Goal: Use online tool/utility: Use online tool/utility

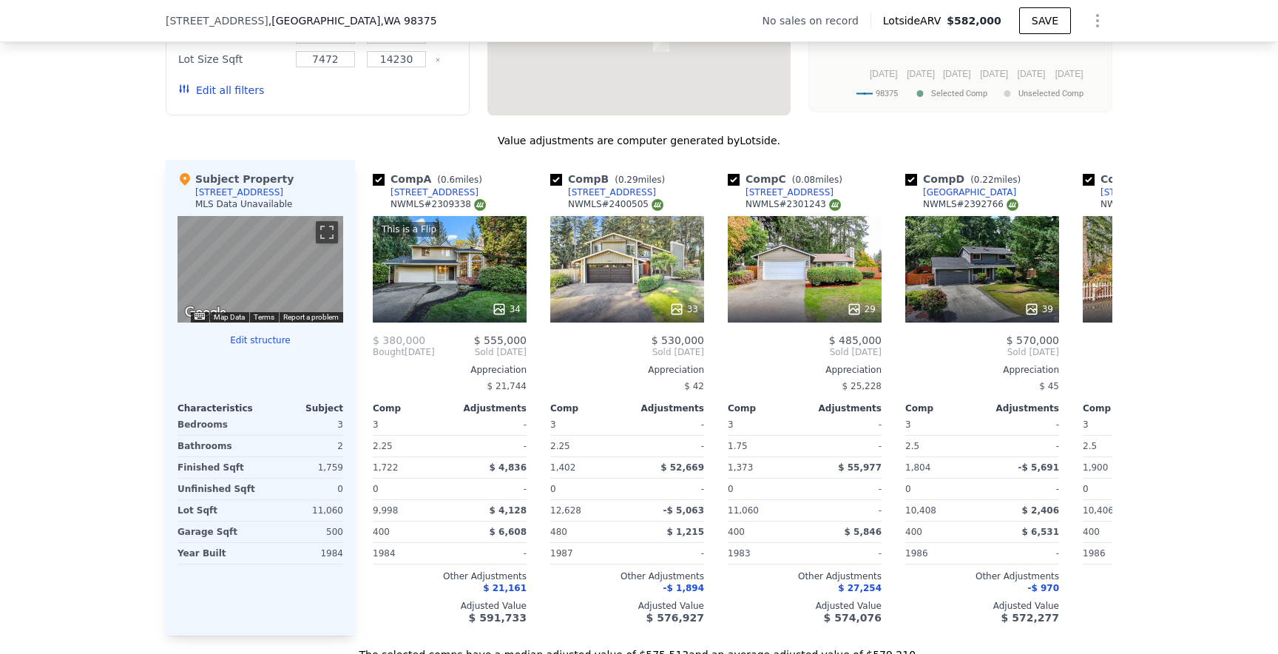
scroll to position [1481, 0]
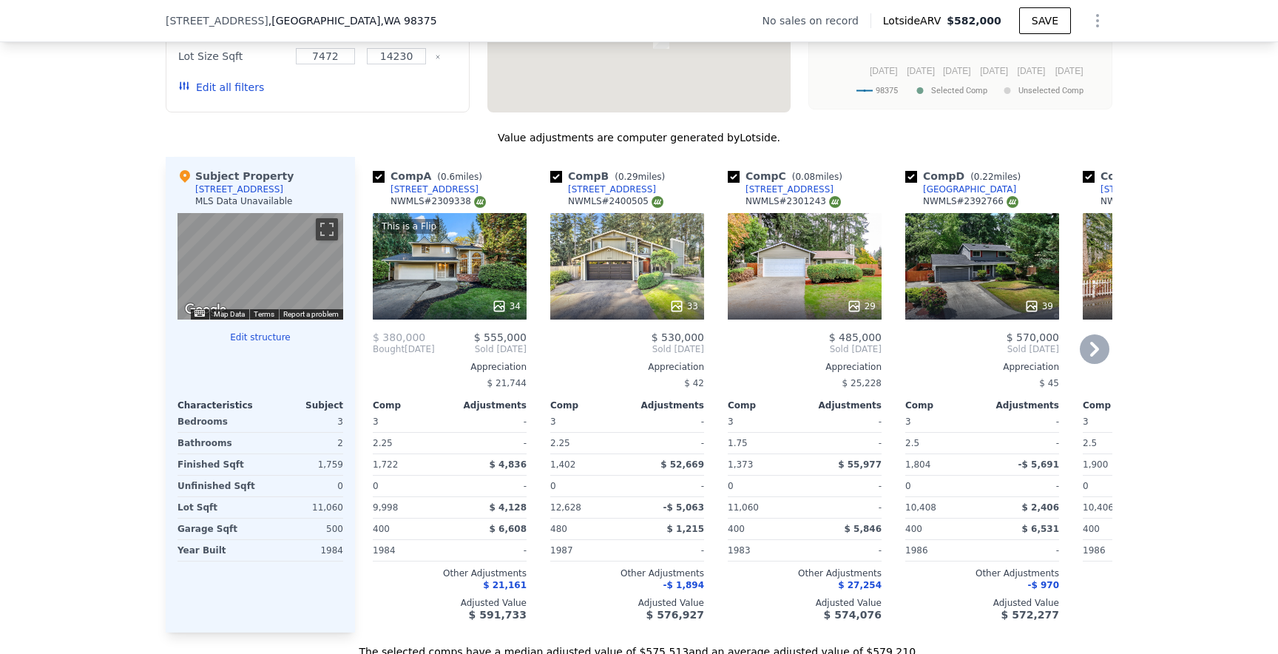
click at [440, 282] on div "This is a Flip 34" at bounding box center [450, 266] width 154 height 107
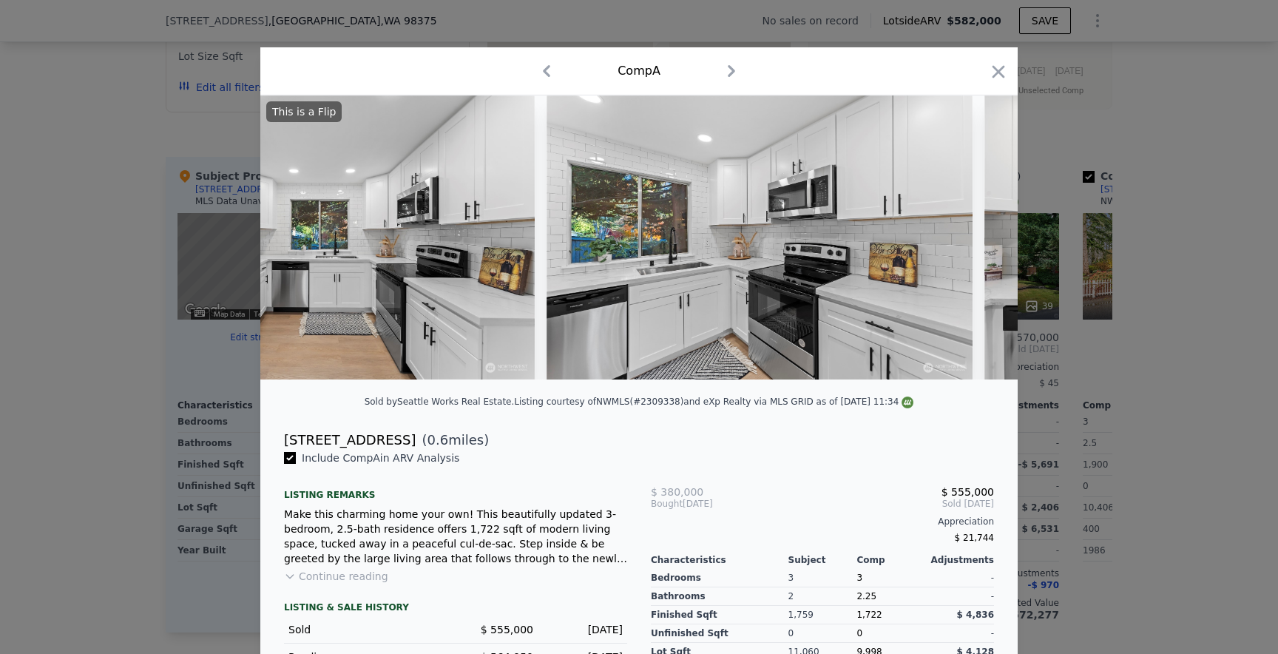
scroll to position [0, 5071]
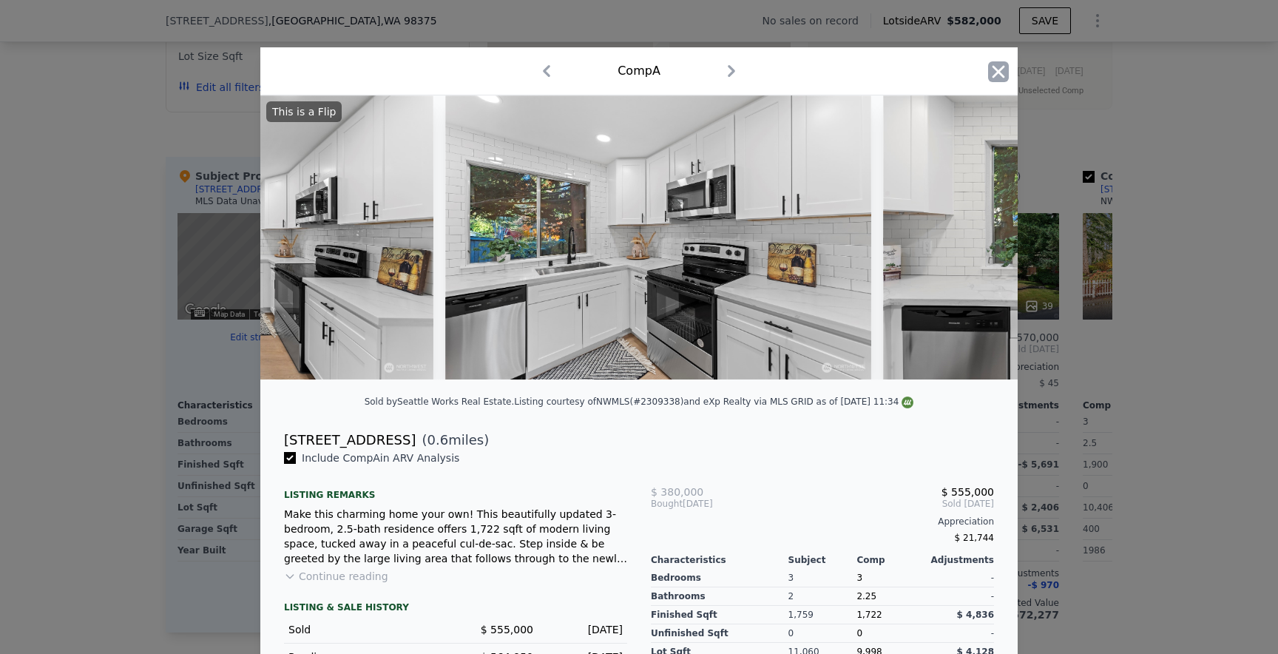
click at [999, 73] on icon "button" at bounding box center [999, 71] width 13 height 13
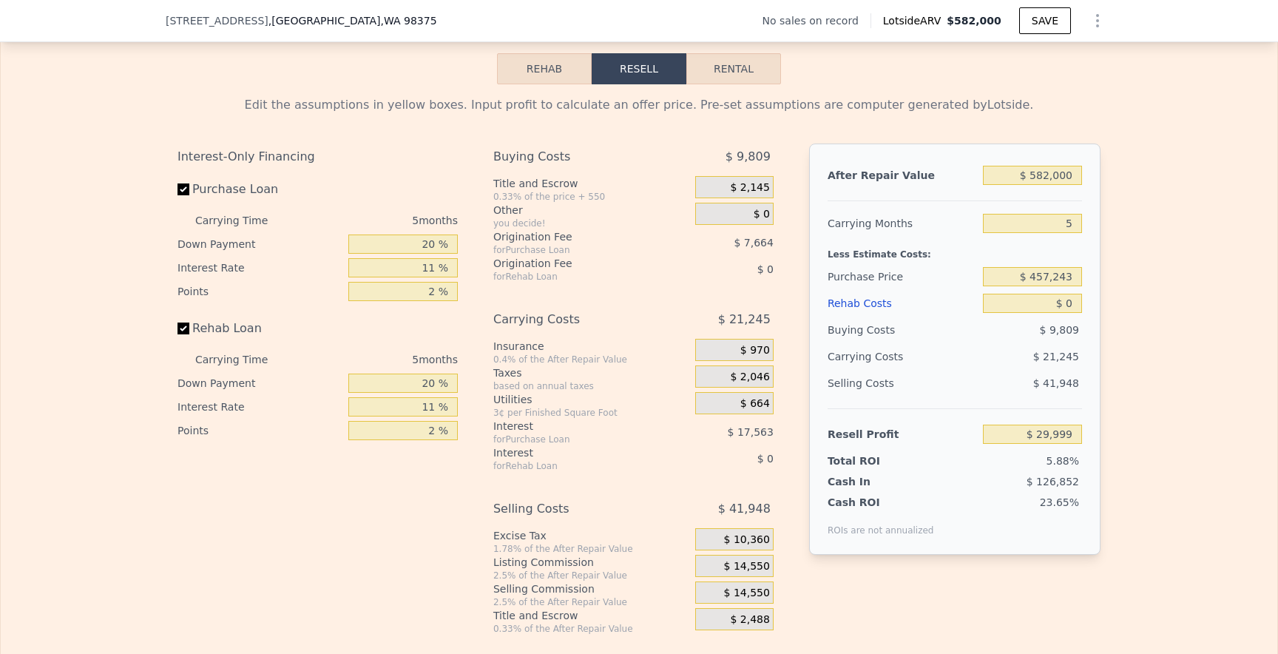
scroll to position [2214, 0]
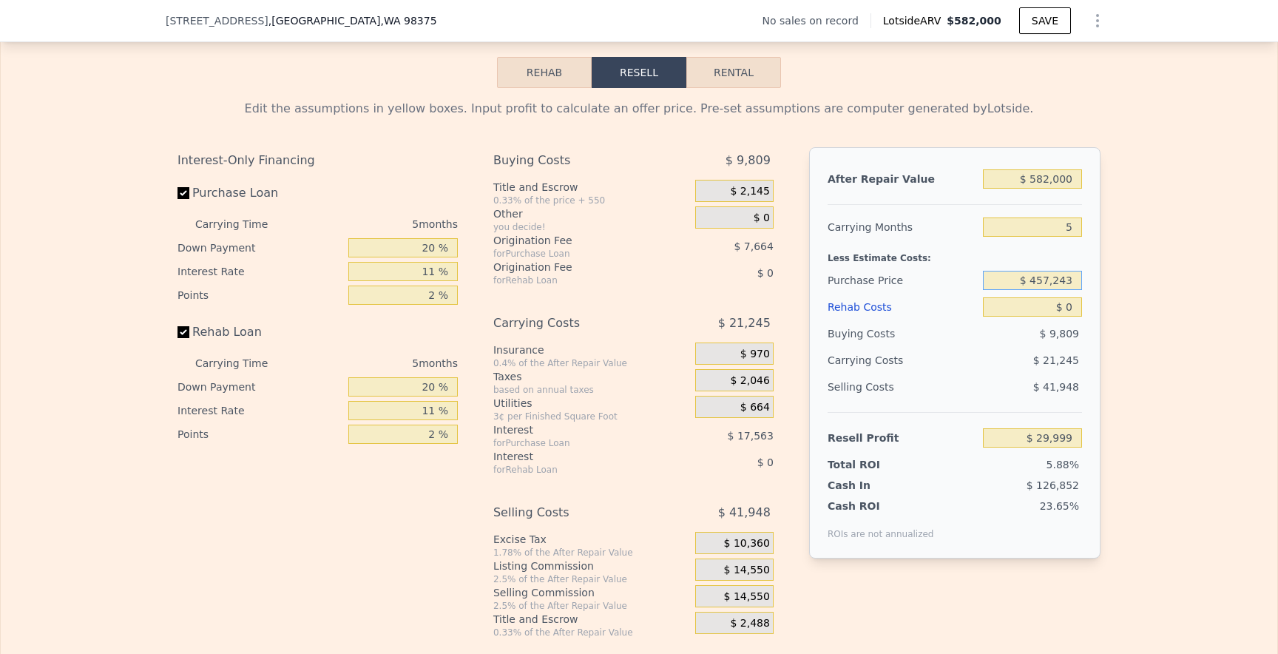
click at [1044, 281] on input "$ 457,243" at bounding box center [1032, 280] width 99 height 19
click at [1073, 302] on input "$ 0" at bounding box center [1032, 306] width 99 height 19
type input "$ 52,975"
click at [1040, 281] on input "$ 457,243" at bounding box center [1032, 280] width 99 height 19
type input "$ 357,243"
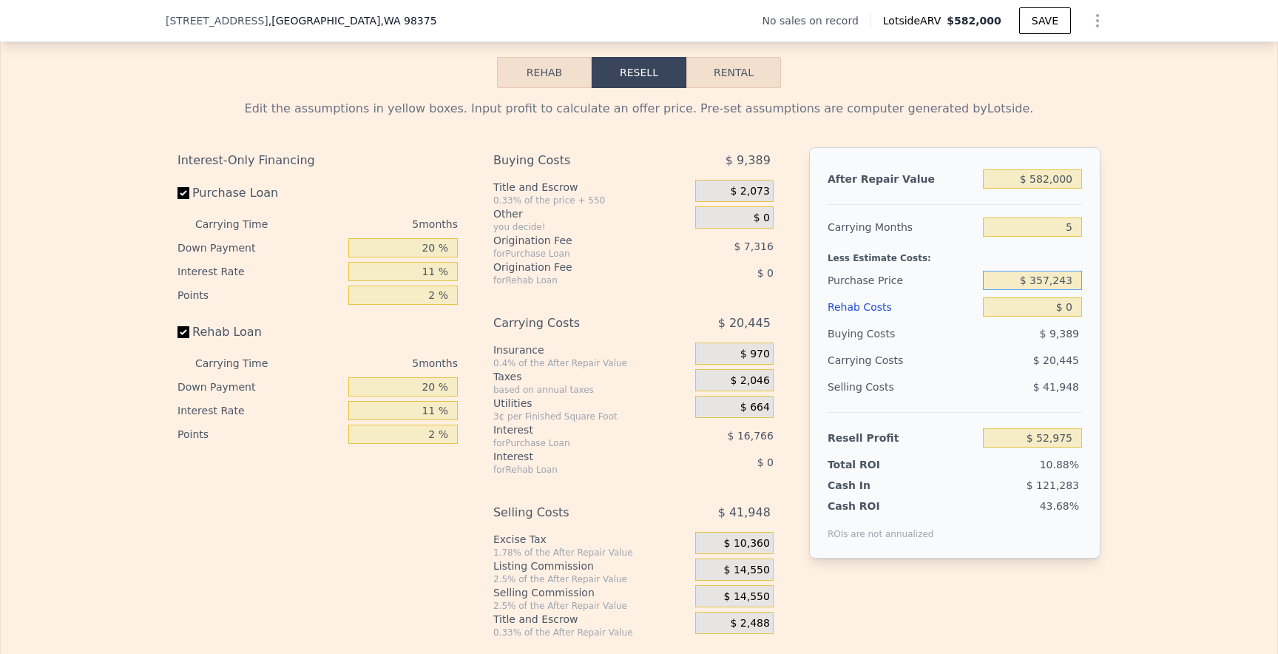
type input "$ 158,573"
click at [1070, 308] on input "$ 0" at bounding box center [1032, 306] width 99 height 19
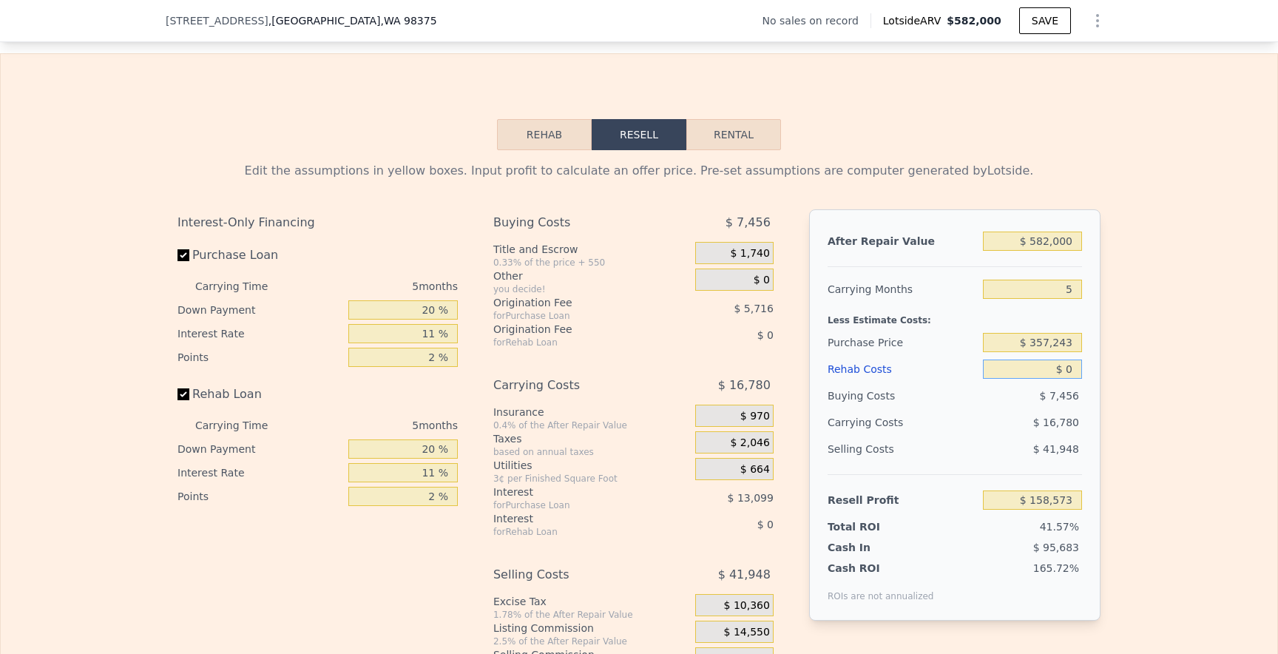
scroll to position [2166, 0]
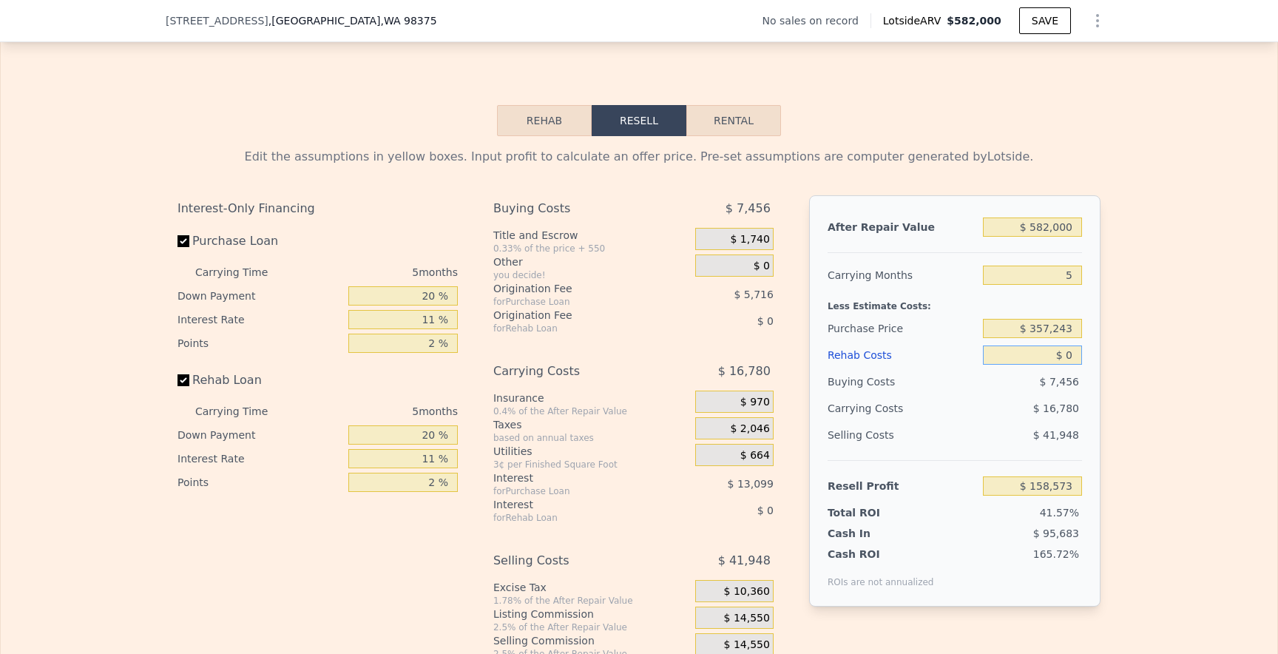
type input "$ 08"
type input "$ 158,565"
type input "$ 0"
type input "$ 158,573"
type input "$ 8"
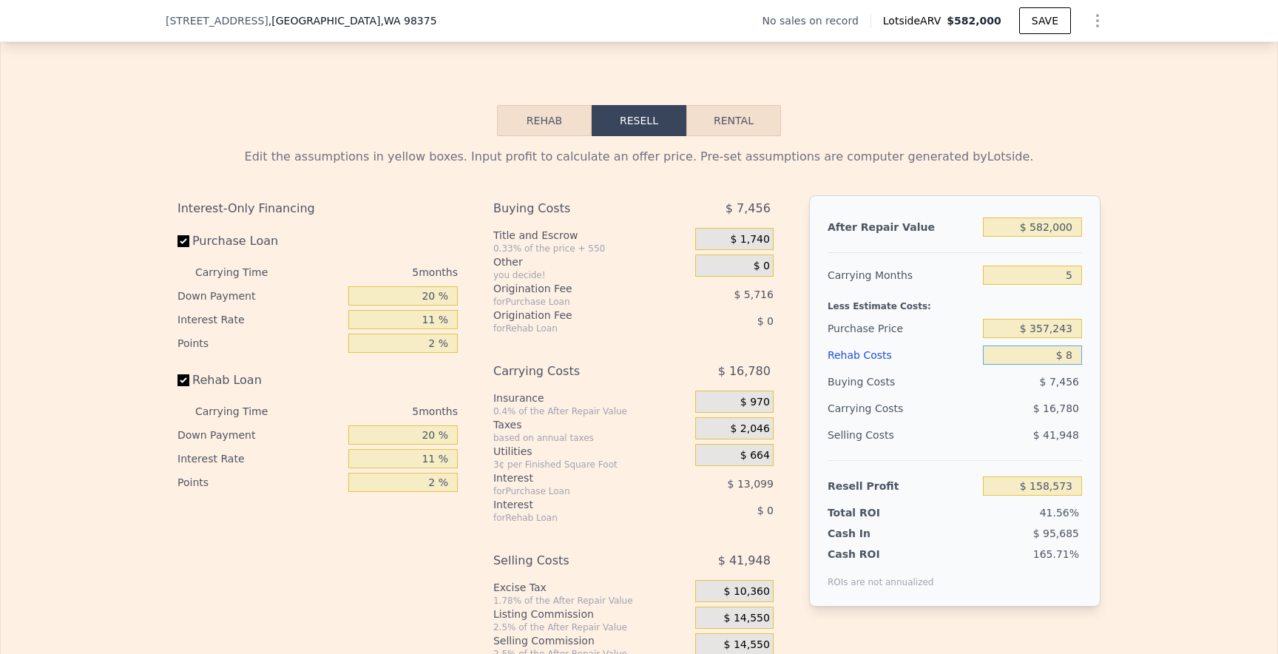
type input "$ 158,565"
type input "$ 80"
type input "$ 158,487"
type input "$ 800"
type input "$ 157,730"
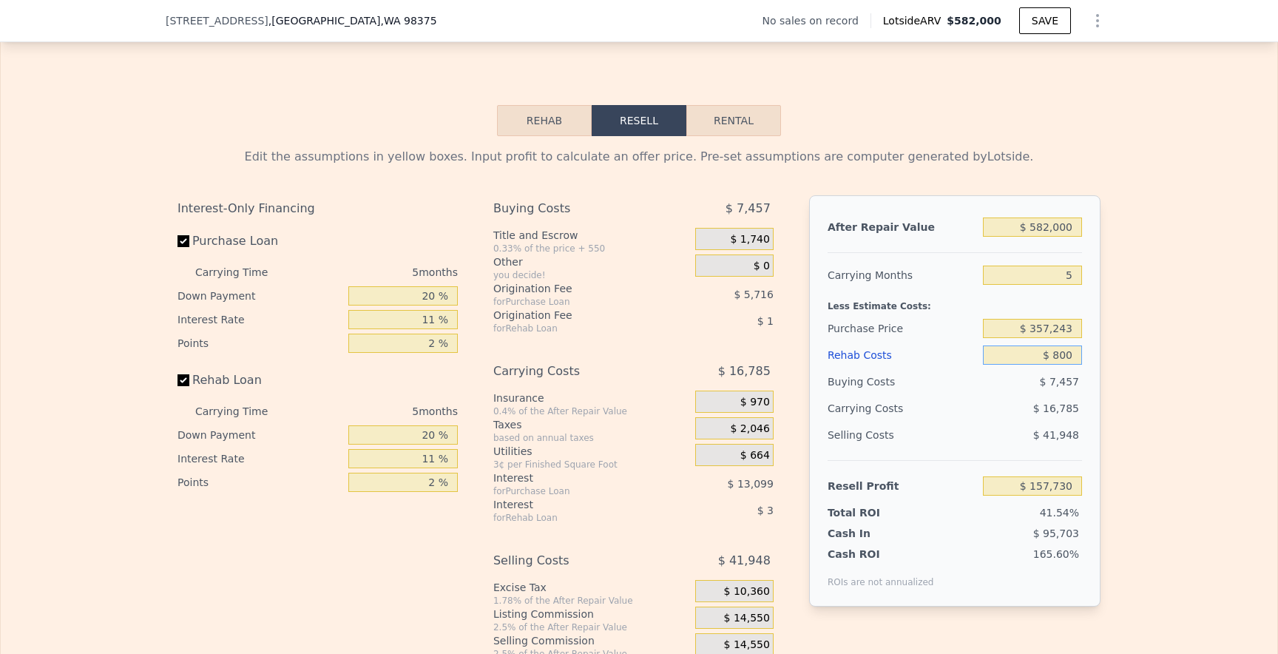
type input "$ 8,000"
type input "$ 150,150"
type input "$ 80,000"
type input "$ 74,358"
click at [1047, 330] on input "$ 357,243" at bounding box center [1032, 328] width 99 height 19
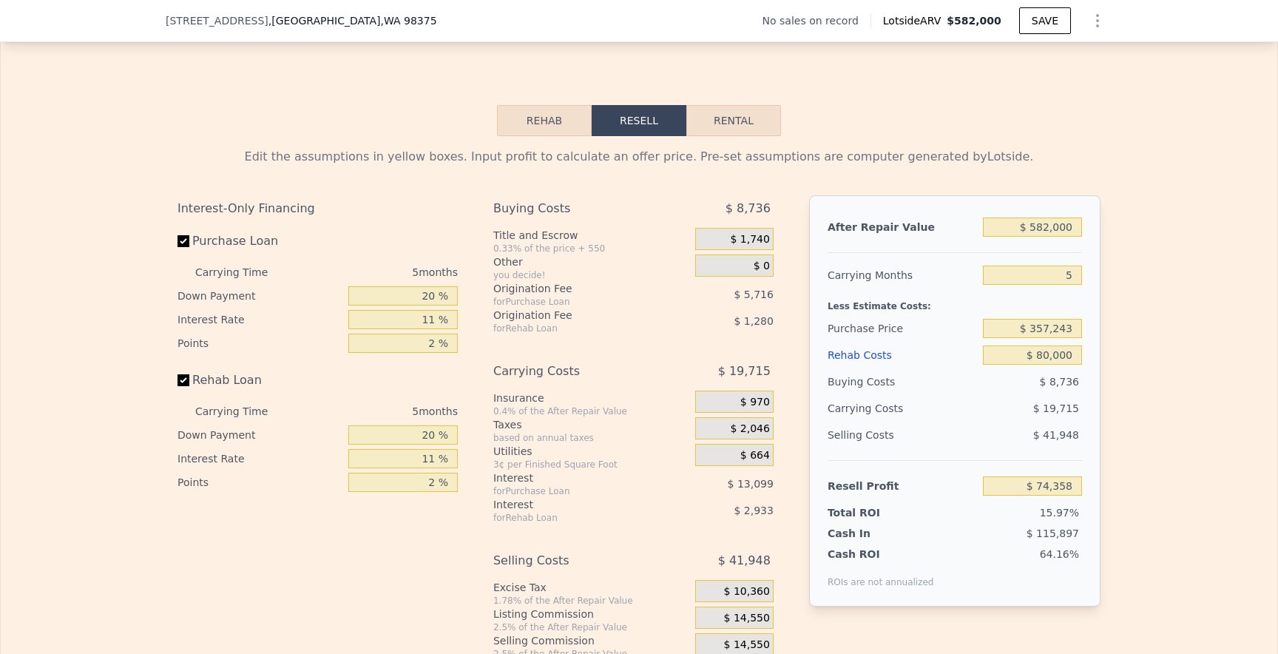
click at [1110, 316] on div "Edit the assumptions in yellow boxes. Input profit to calculate an offer price.…" at bounding box center [639, 411] width 947 height 550
type input "$ 0"
type input "$ 29,999"
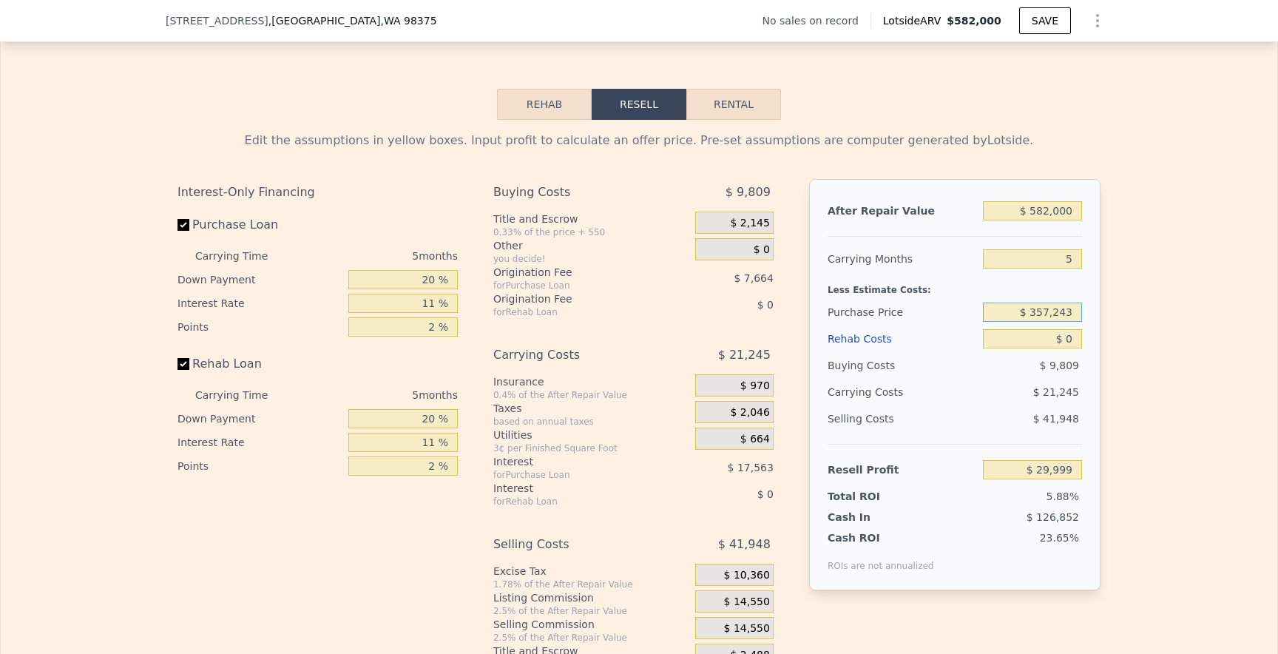
click at [1045, 312] on input "$ 357,243" at bounding box center [1032, 312] width 99 height 19
type input "$ 7,243"
type input "$ 528,174"
click at [1161, 307] on div "Edit the assumptions in yellow boxes. Input profit to calculate an offer price.…" at bounding box center [639, 395] width 1277 height 550
click at [1043, 309] on input "$ 7,243" at bounding box center [1032, 312] width 99 height 19
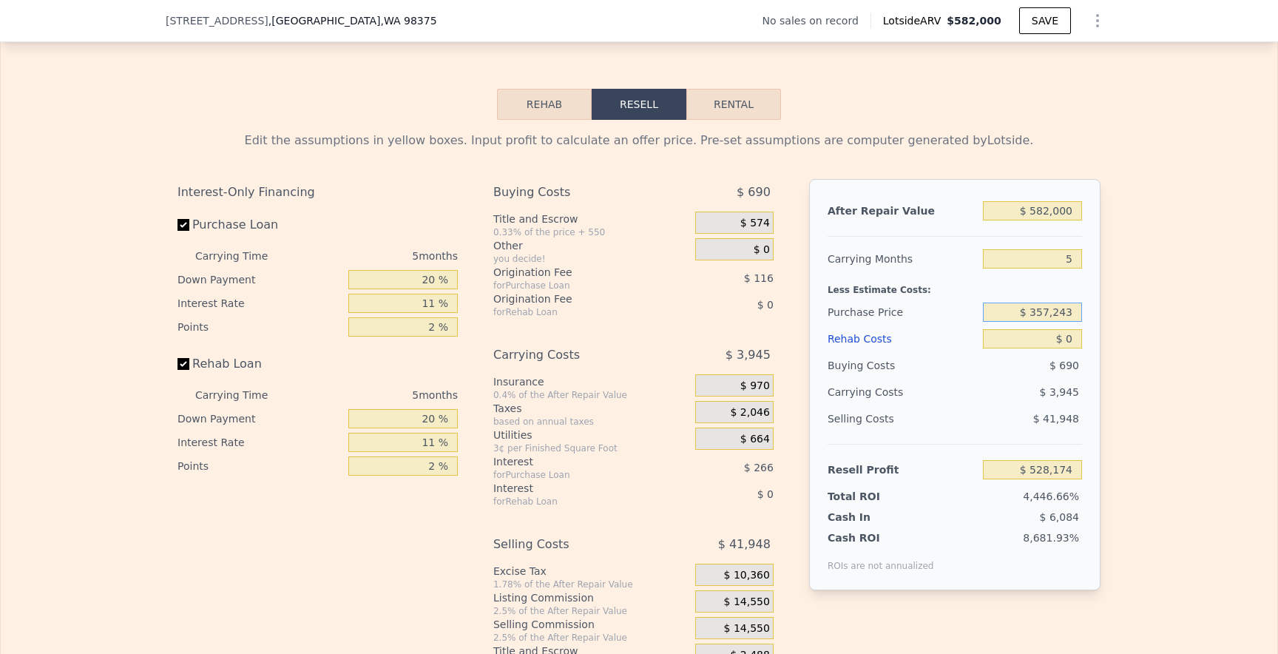
type input "$ 357,243"
type input "$ 158,573"
click at [1073, 340] on input "$ 0" at bounding box center [1032, 338] width 99 height 19
click at [1042, 209] on input "$ 582,000" at bounding box center [1032, 210] width 99 height 19
type input "$ 52,000"
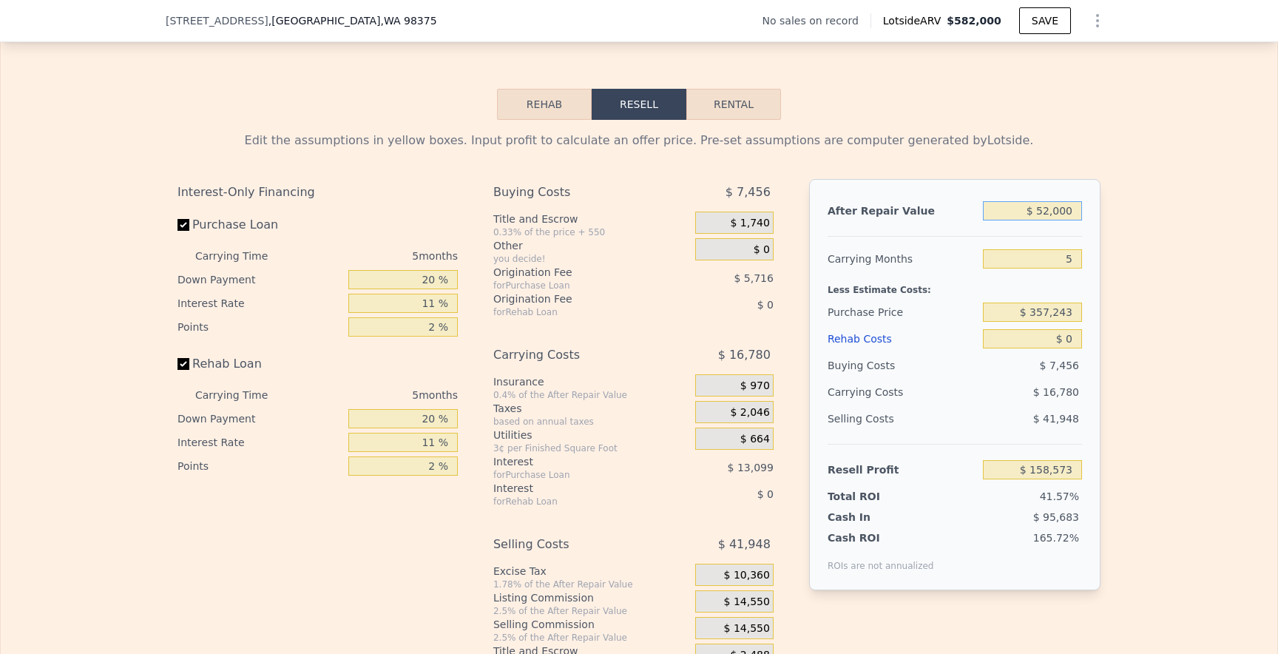
type input "-$ 332,845"
type input "$ 552,000"
type input "$ 130,757"
type input "$ 552,000"
click at [1073, 342] on input "$ 0" at bounding box center [1032, 338] width 99 height 19
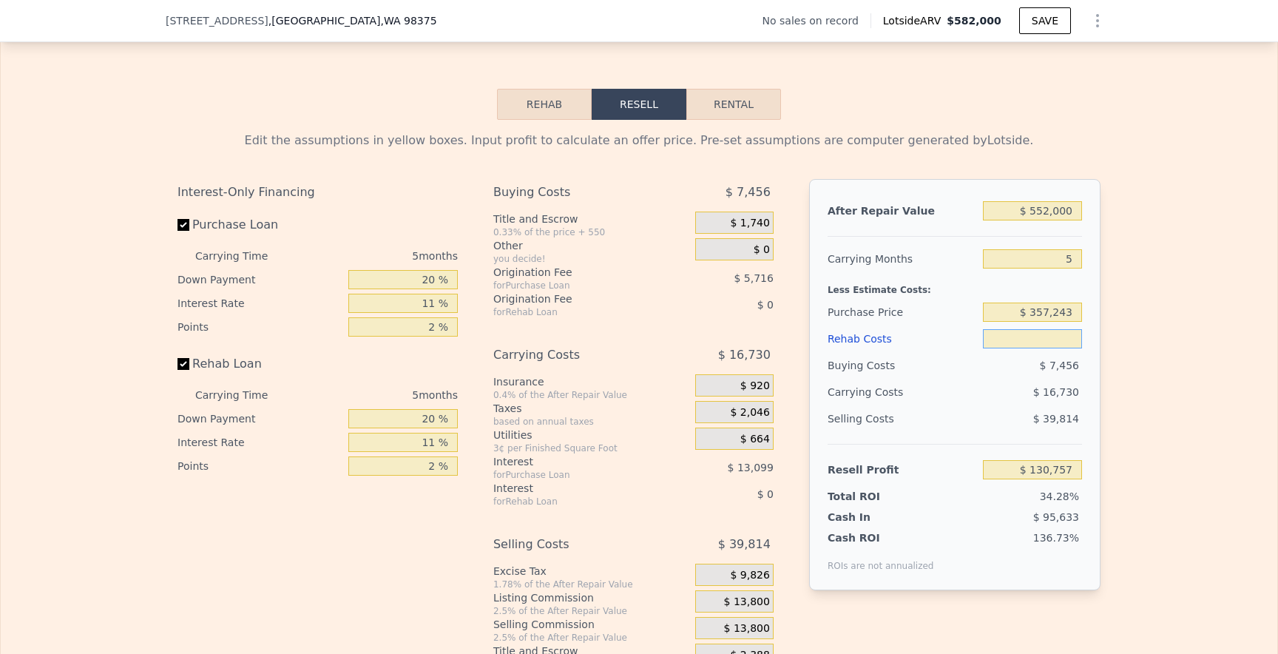
type input "$ 8"
type input "$ 130,749"
type input "$ 80"
type input "$ 130,671"
type input "$ 800"
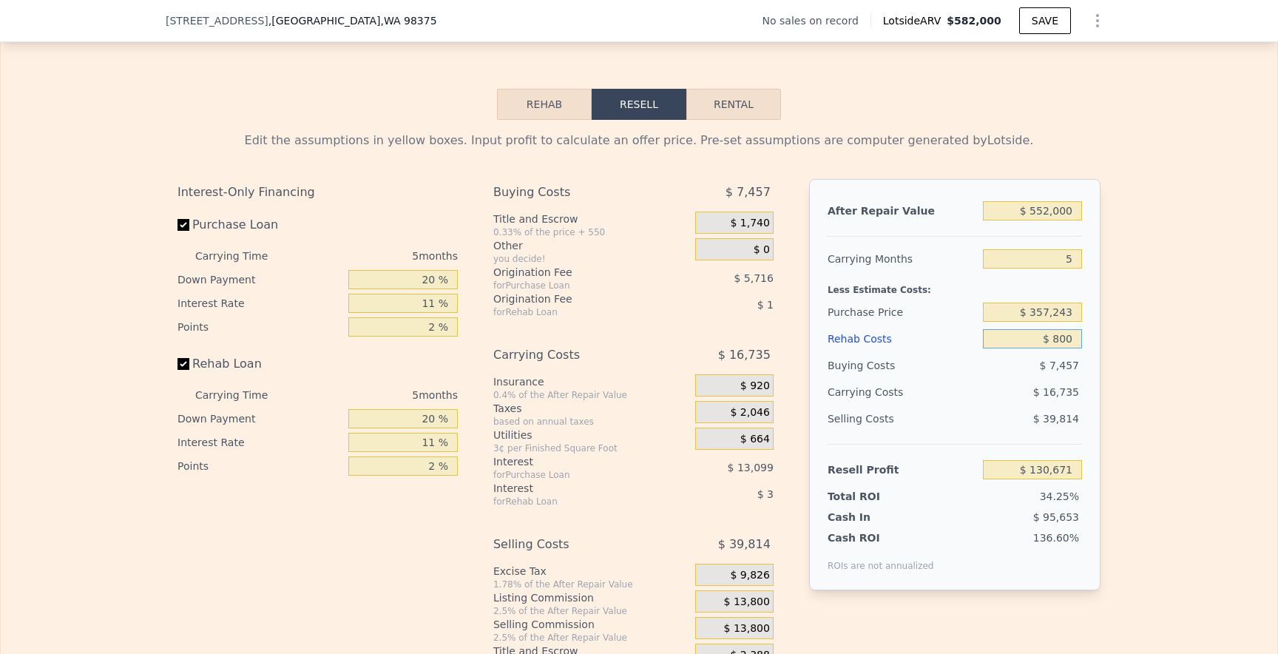
type input "$ 129,914"
type input "$ 8,000"
type input "$ 122,334"
type input "$ 80,000"
type input "$ 46,542"
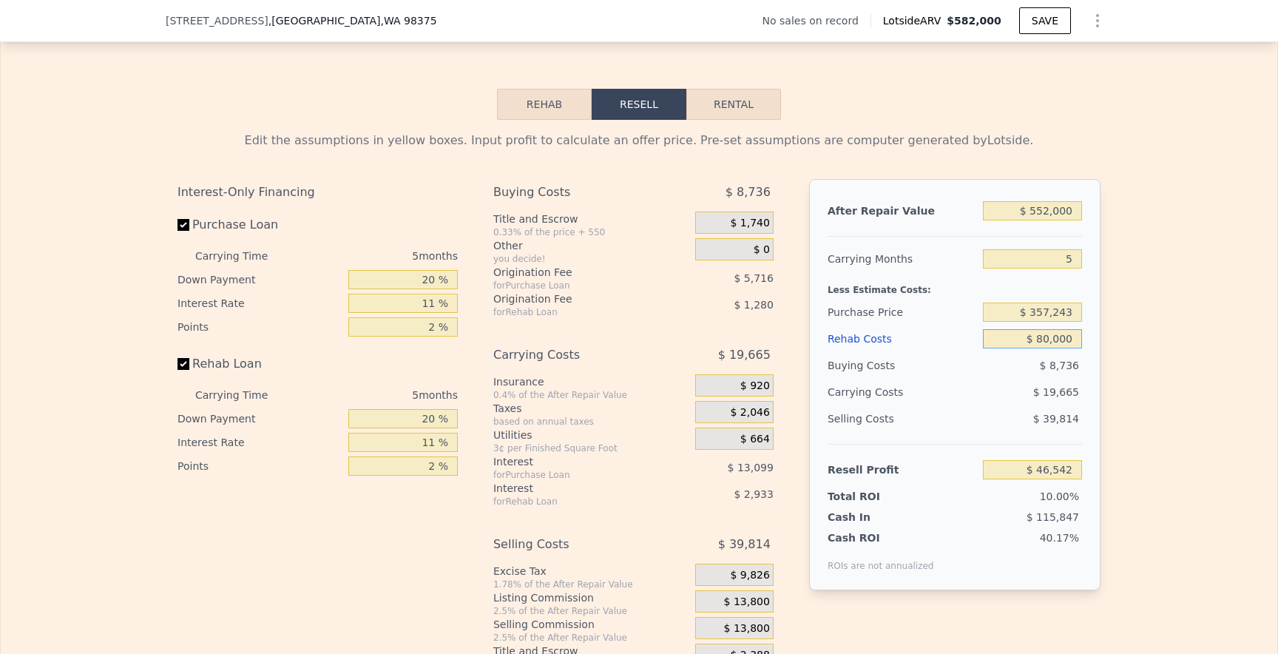
type input "$ 80,000"
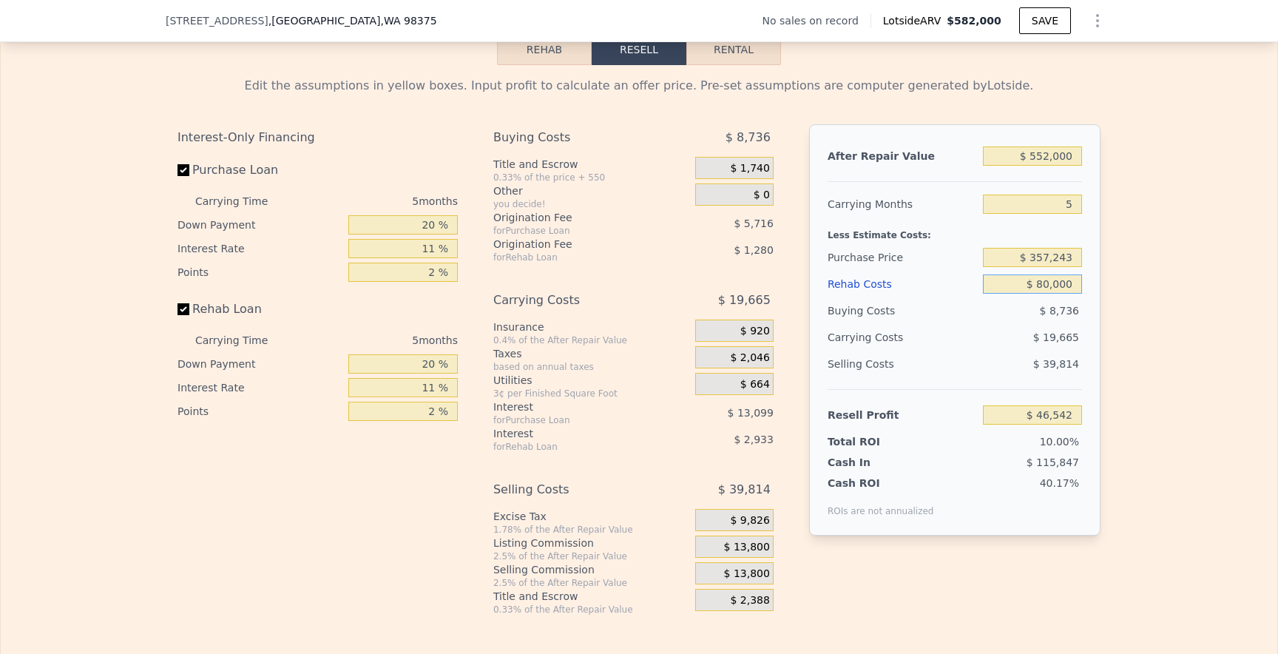
scroll to position [2235, 0]
type input "$ 582,000"
type input "$ 0"
type input "$ 29,999"
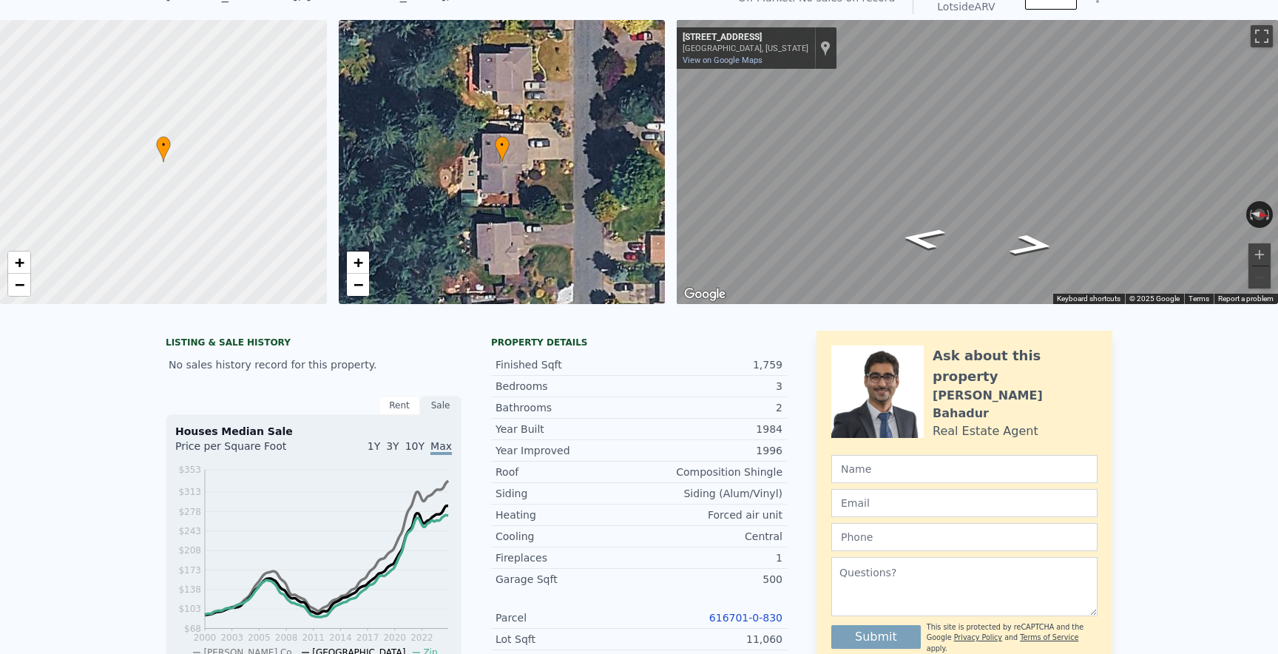
scroll to position [0, 0]
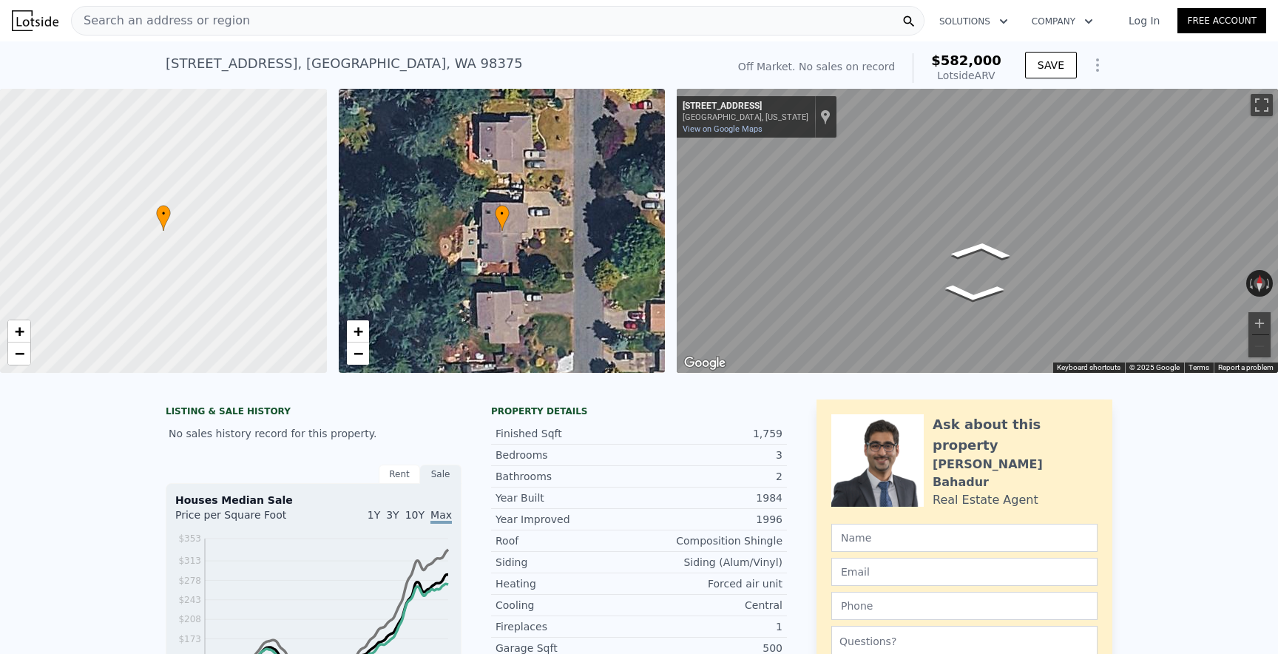
click at [630, 133] on div "• + − • + − ← Move left → Move right ↑ Move up ↓ Move down + Zoom in - Zoom out…" at bounding box center [639, 231] width 1278 height 284
click at [986, 215] on icon "Go North, 97th Ave Ct E" at bounding box center [989, 216] width 100 height 38
click at [964, 266] on icon "Go South, 97th Ave Ct E" at bounding box center [966, 266] width 100 height 38
click at [870, 268] on div "Map" at bounding box center [977, 231] width 601 height 284
click at [965, 266] on icon "Go South, 97th Ave Ct E" at bounding box center [966, 266] width 100 height 38
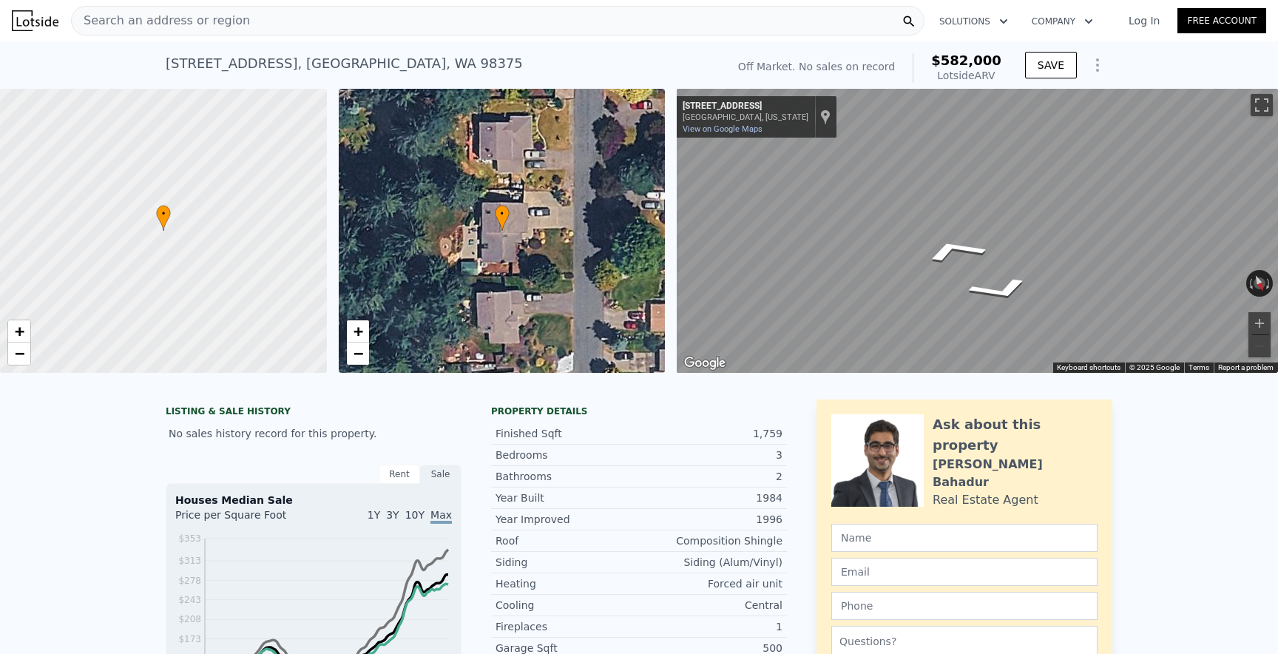
click at [830, 271] on div "Map" at bounding box center [977, 231] width 601 height 284
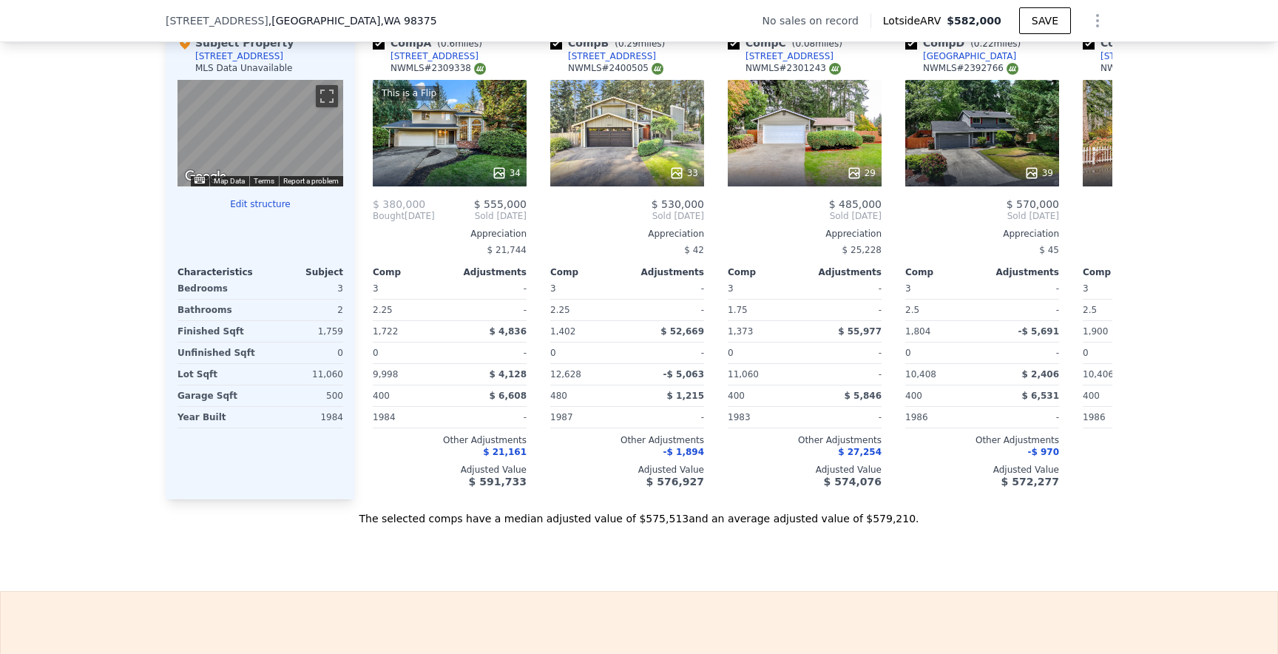
scroll to position [1605, 0]
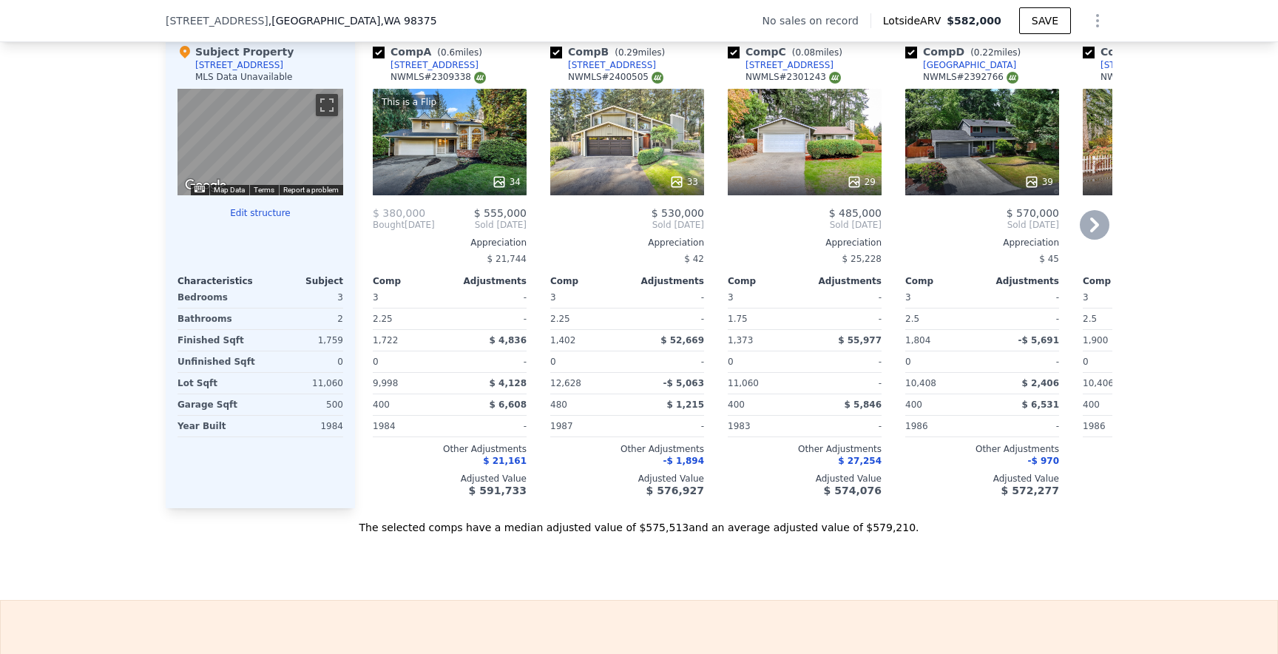
click at [460, 146] on div "This is a Flip 34" at bounding box center [450, 142] width 154 height 107
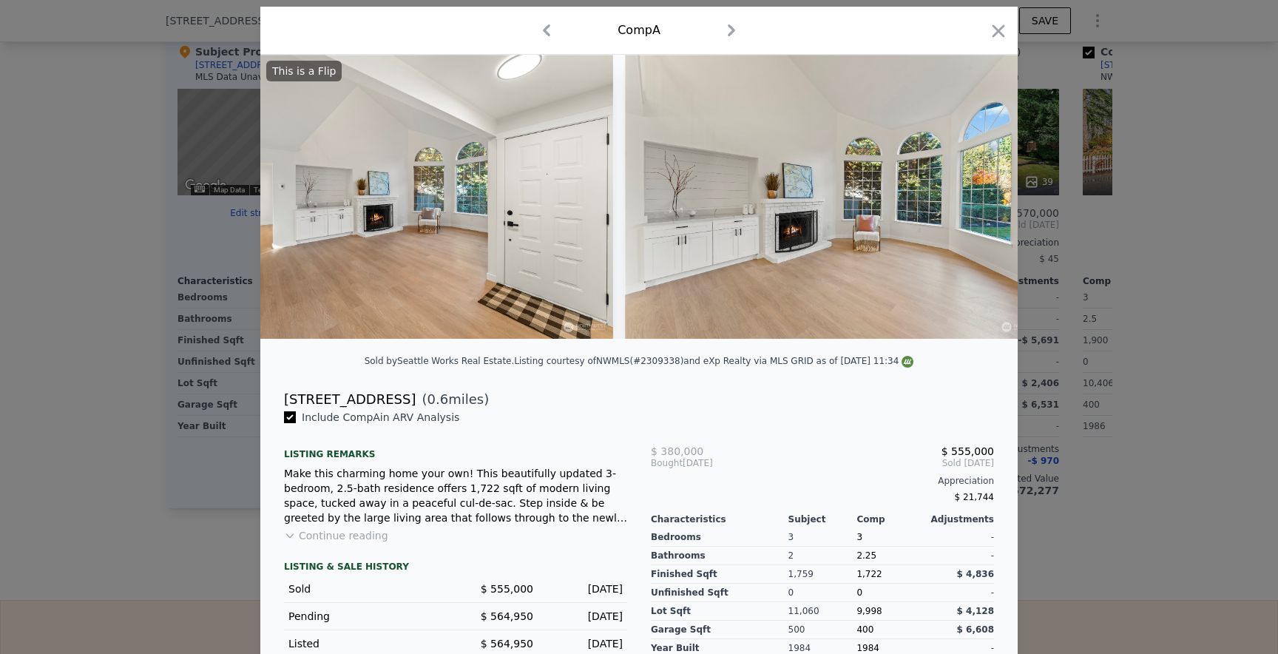
scroll to position [0, 1389]
click at [996, 40] on icon "button" at bounding box center [998, 31] width 21 height 21
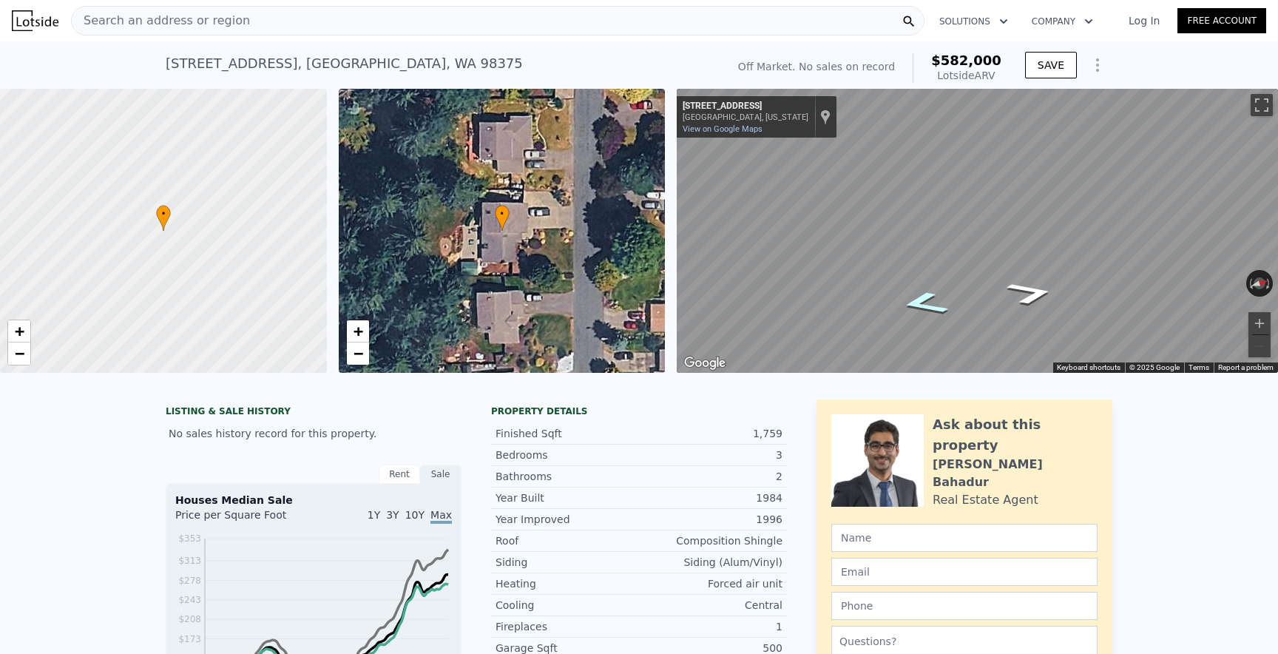
click at [934, 302] on div "Map" at bounding box center [977, 231] width 601 height 284
drag, startPoint x: 1030, startPoint y: 289, endPoint x: 993, endPoint y: 285, distance: 37.2
click at [993, 285] on icon "Go North, 97th Ave Ct E" at bounding box center [1021, 282] width 107 height 38
click at [962, 297] on icon "Go South, 97th Ave Ct E" at bounding box center [963, 288] width 103 height 34
